Goal: Use online tool/utility: Utilize a website feature to perform a specific function

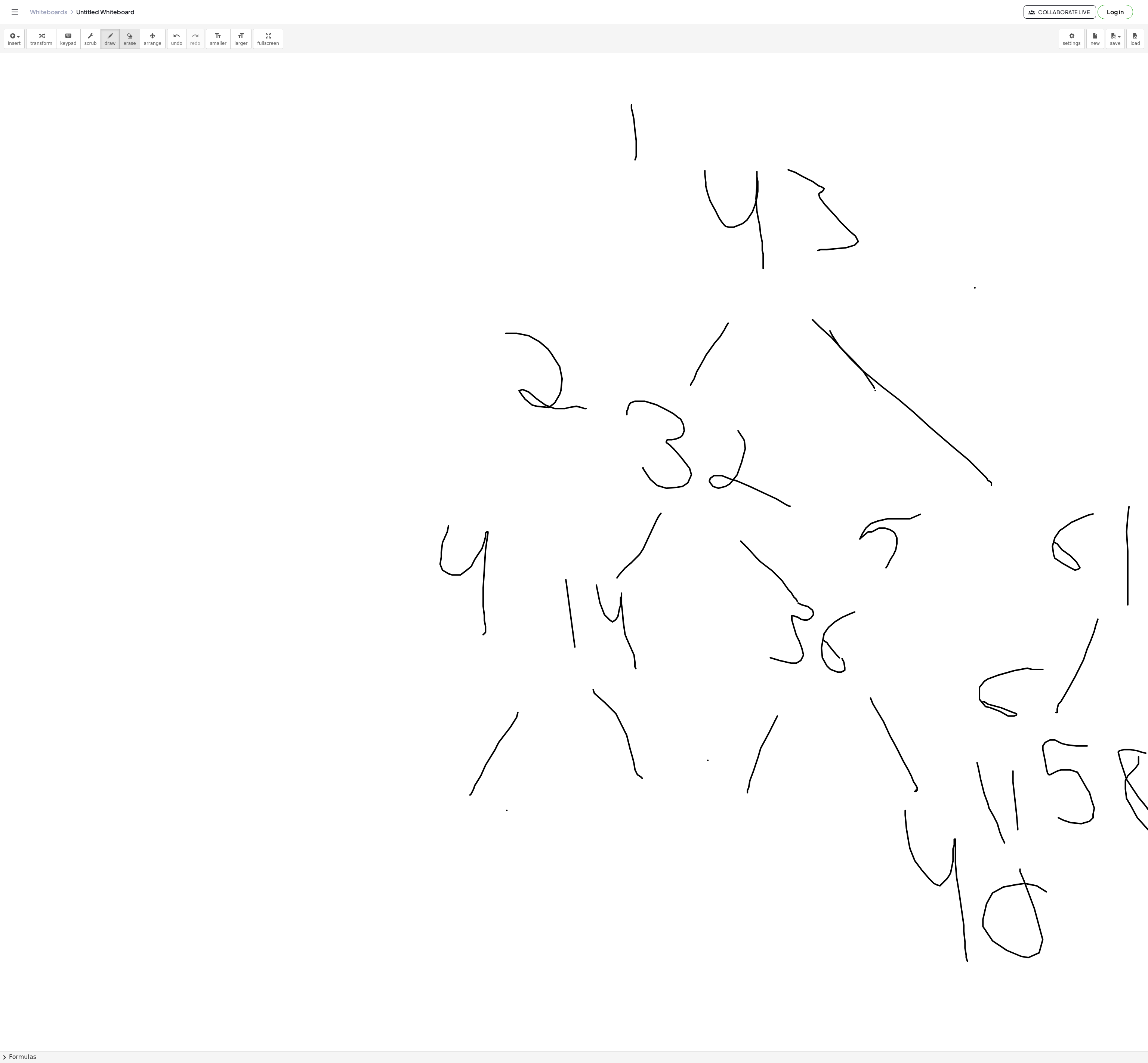
click at [124, 41] on span "erase" at bounding box center [130, 43] width 12 height 5
drag, startPoint x: 646, startPoint y: 178, endPoint x: 632, endPoint y: 175, distance: 14.3
click at [632, 175] on div at bounding box center [574, 1051] width 1148 height 1995
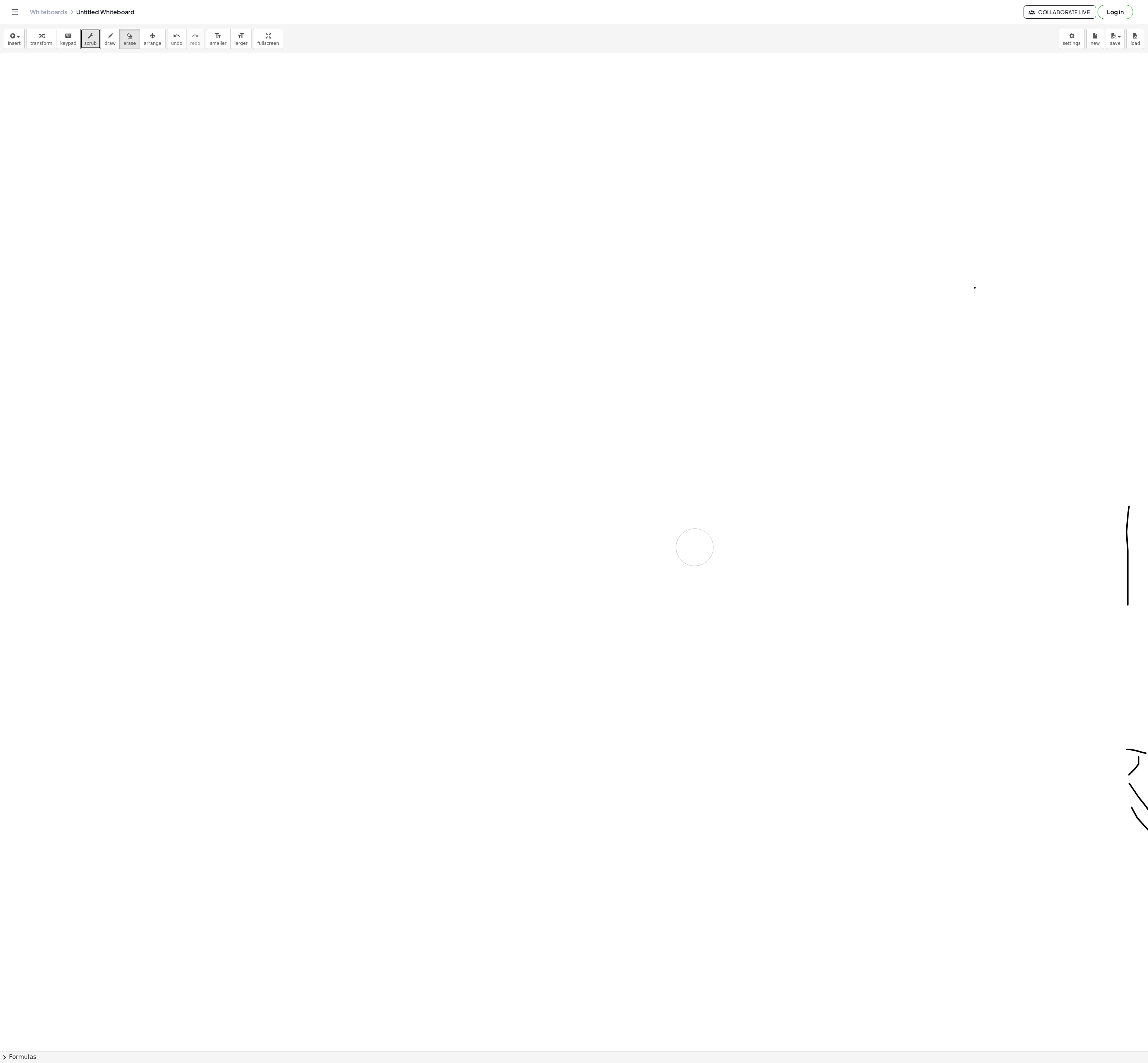
click at [695, 550] on div at bounding box center [585, 1051] width 1169 height 1995
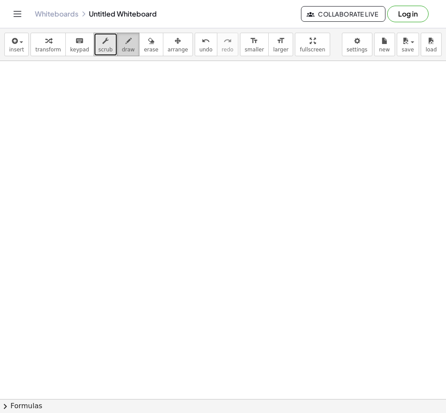
click at [125, 44] on icon "button" at bounding box center [128, 41] width 6 height 10
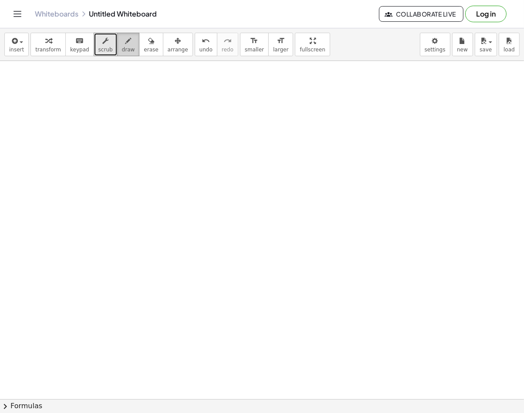
click at [122, 47] on span "draw" at bounding box center [128, 50] width 13 height 6
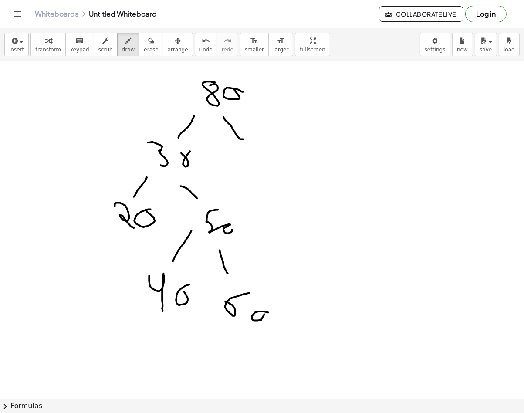
drag, startPoint x: 330, startPoint y: 245, endPoint x: 220, endPoint y: 12, distance: 258.1
click at [220, 12] on div "Whiteboards Untitled Whiteboard" at bounding box center [207, 14] width 344 height 9
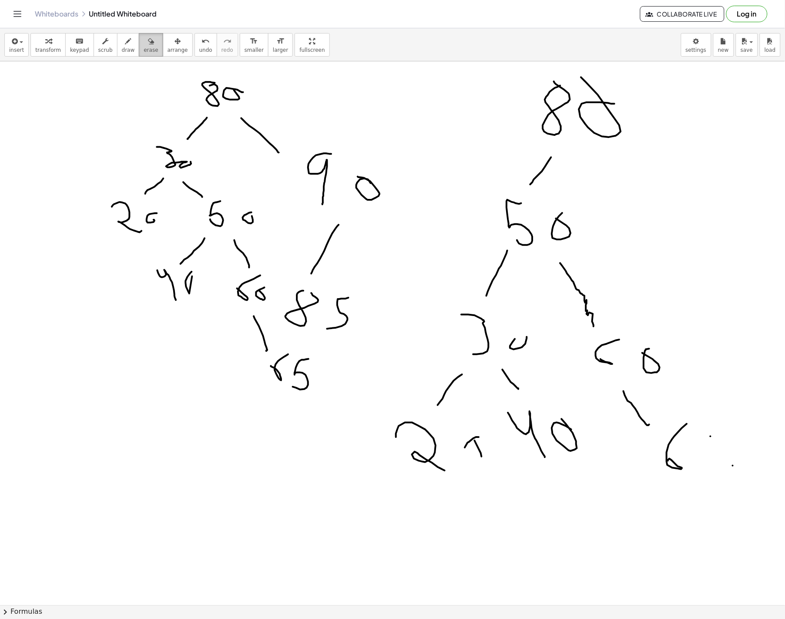
click at [144, 47] on span "erase" at bounding box center [151, 50] width 14 height 6
click at [273, 49] on span "larger" at bounding box center [280, 50] width 15 height 6
click at [168, 49] on span "arrange" at bounding box center [178, 50] width 20 height 6
drag, startPoint x: 155, startPoint y: 106, endPoint x: 252, endPoint y: 103, distance: 97.1
click at [285, 125] on div at bounding box center [681, 605] width 1362 height 1088
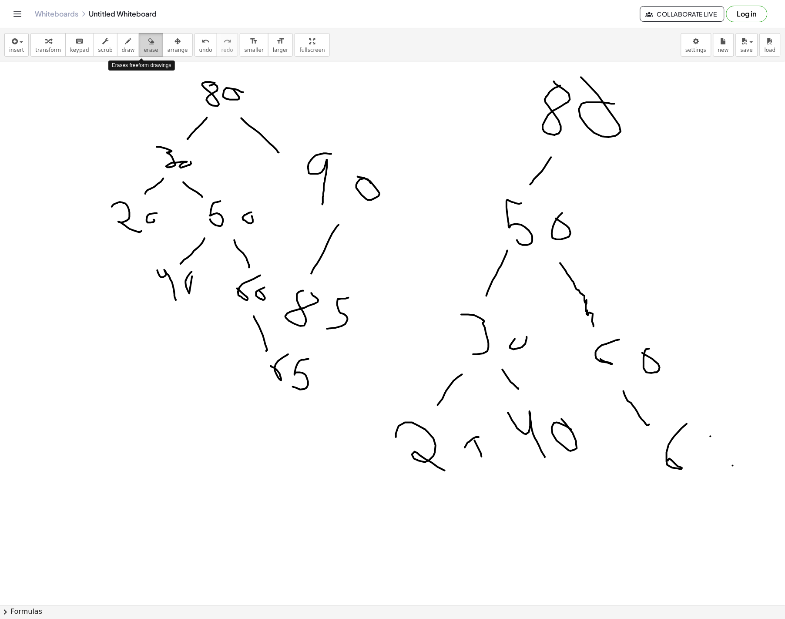
click at [148, 43] on icon "button" at bounding box center [151, 41] width 6 height 10
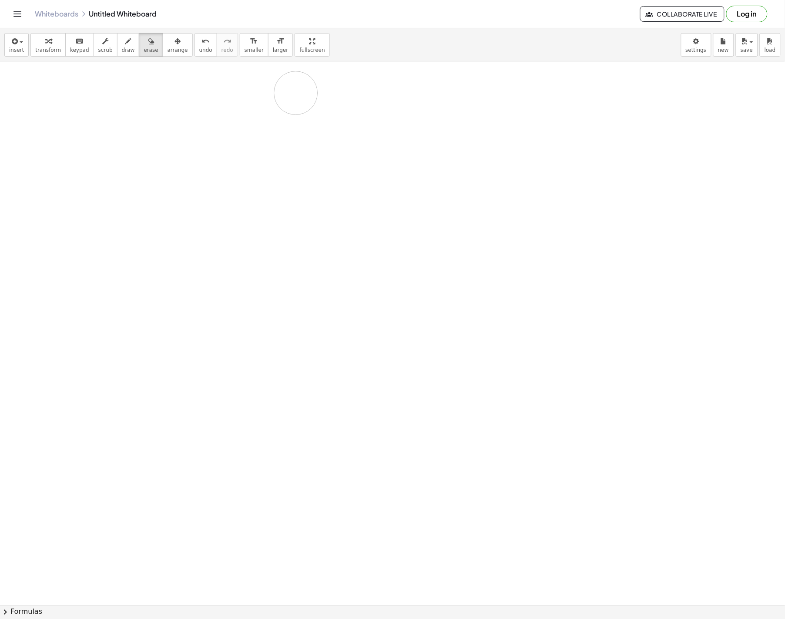
drag, startPoint x: 101, startPoint y: 193, endPoint x: 185, endPoint y: 60, distance: 157.0
click at [280, 90] on div at bounding box center [681, 605] width 1362 height 1088
click at [122, 39] on div "button" at bounding box center [128, 41] width 13 height 10
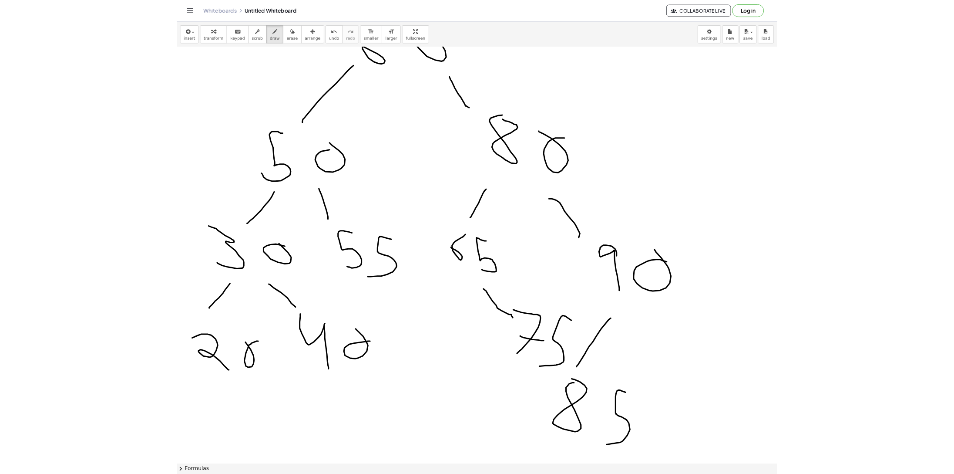
scroll to position [1176, 0]
